Goal: Find specific page/section: Find specific page/section

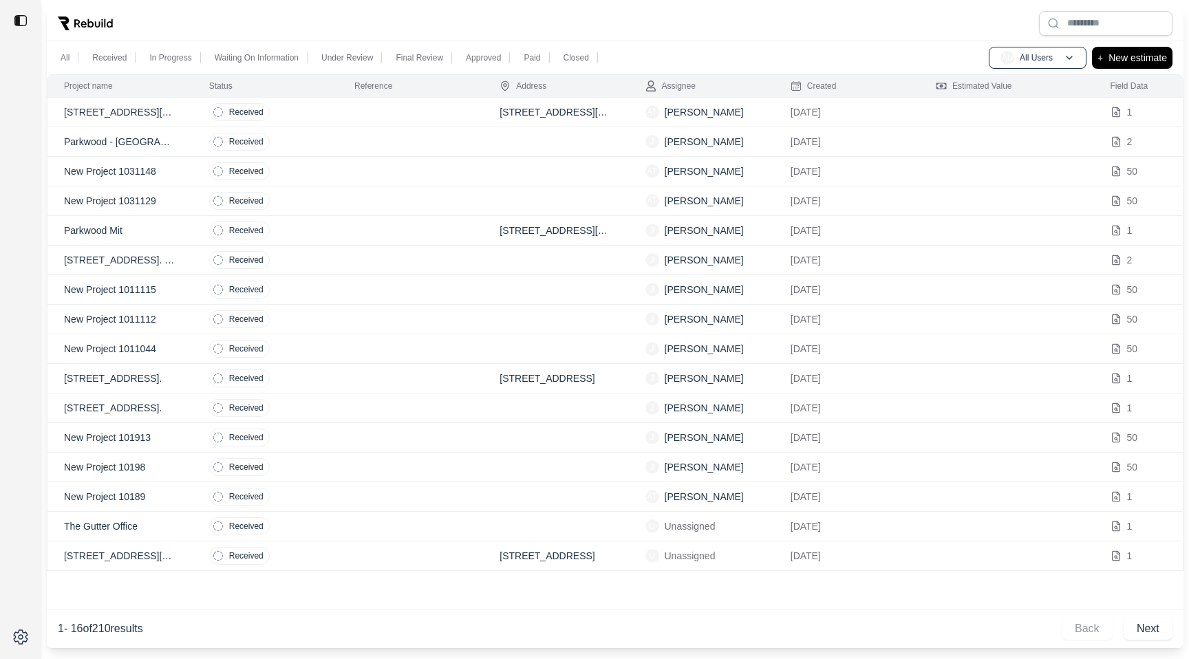
click at [390, 112] on td at bounding box center [410, 113] width 145 height 30
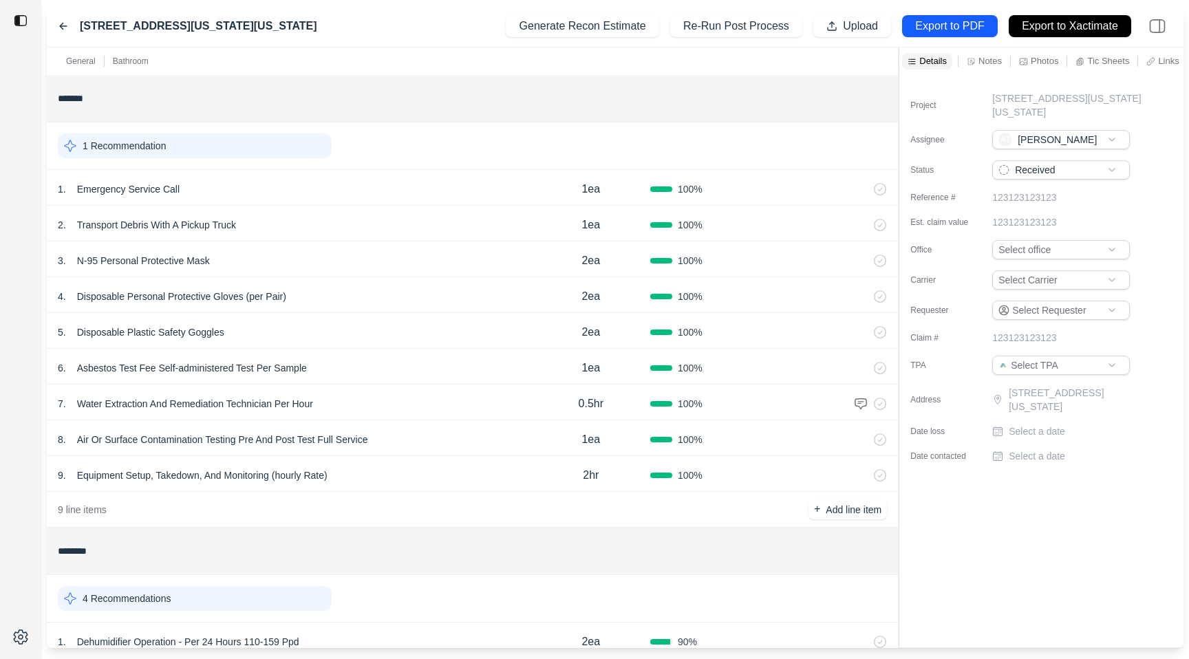
scroll to position [140, 0]
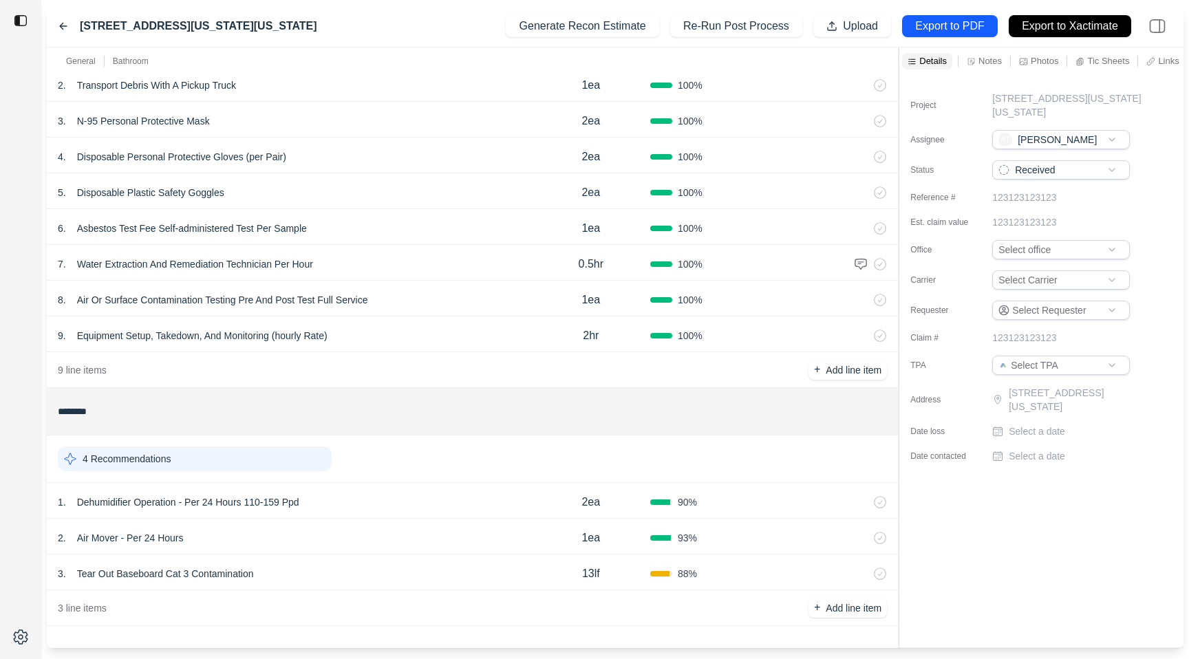
click at [396, 493] on div "1 . Dehumidifier Operation - Per 24 Hours 110-159 Ppd" at bounding box center [295, 502] width 474 height 19
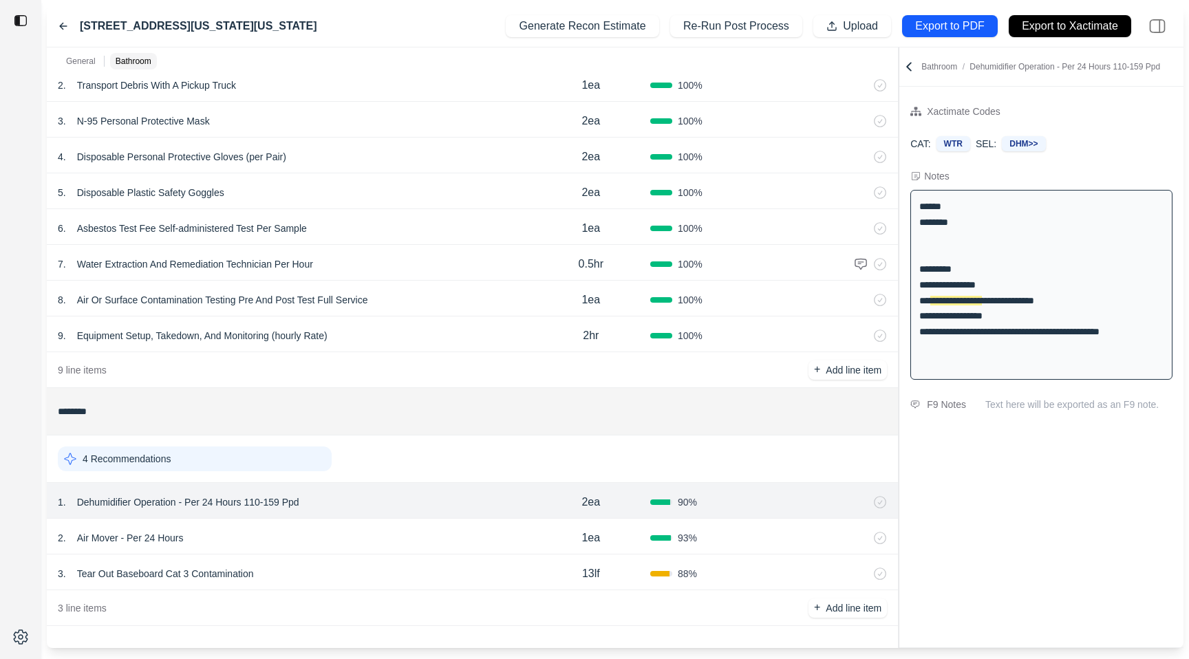
click at [400, 533] on div "2 . Air Mover - Per 24 Hours" at bounding box center [295, 537] width 474 height 19
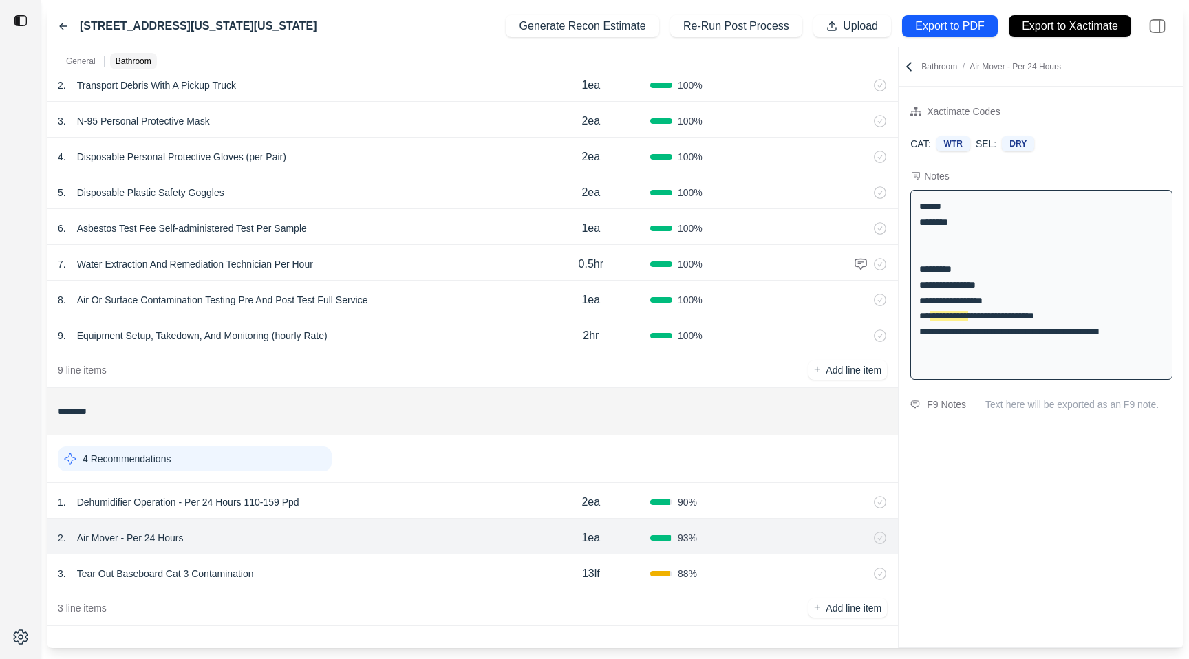
click at [400, 569] on div "3 . Tear Out Baseboard Cat 3 Contamination" at bounding box center [295, 573] width 474 height 19
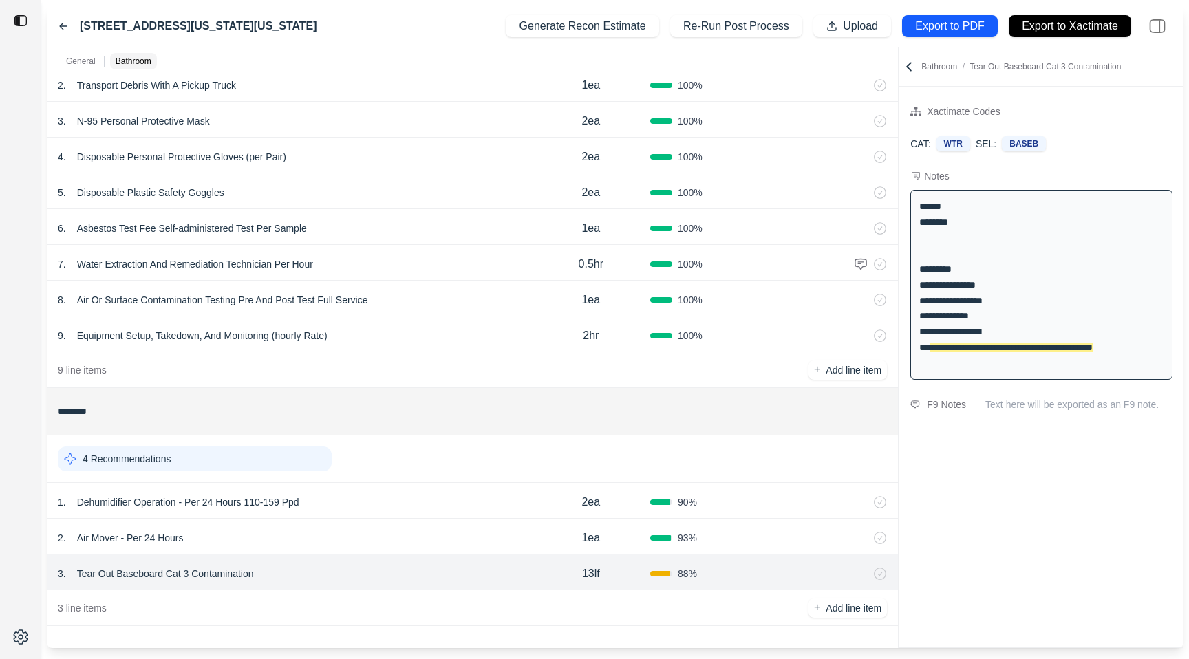
click at [63, 21] on icon at bounding box center [63, 26] width 11 height 11
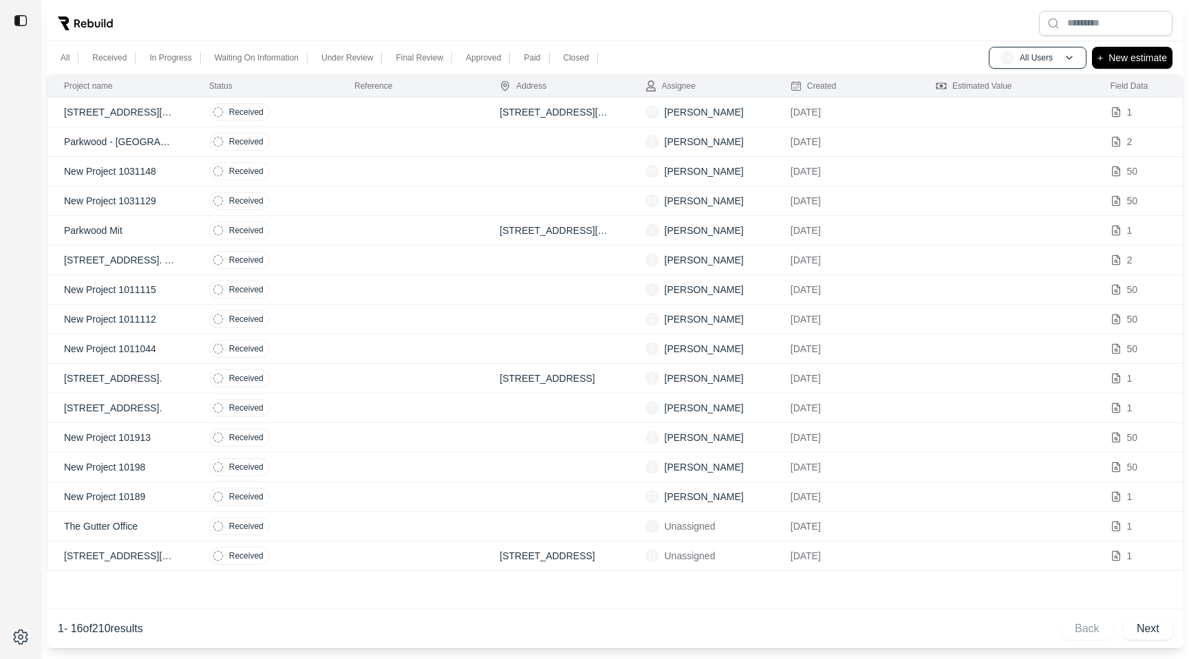
click at [339, 144] on td at bounding box center [410, 142] width 145 height 30
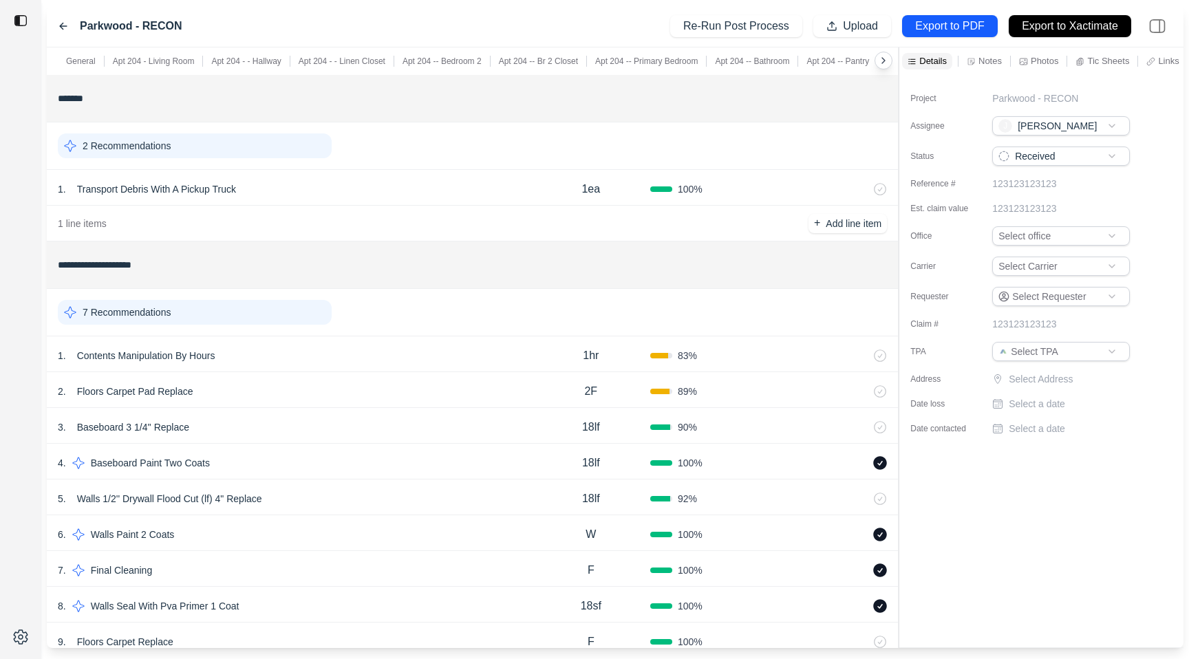
click at [57, 23] on div "Parkwood - RECON Re-Run Post Process Upload Export to PDF Export to Xactimate" at bounding box center [615, 27] width 1137 height 42
click at [61, 25] on icon at bounding box center [63, 26] width 11 height 11
